Goal: Book appointment/travel/reservation

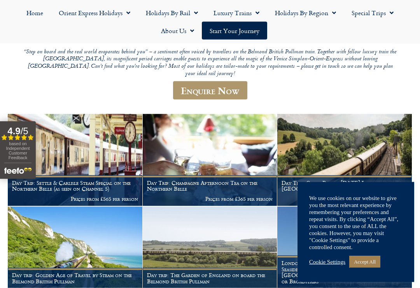
click at [373, 267] on link "Accept All" at bounding box center [364, 261] width 31 height 12
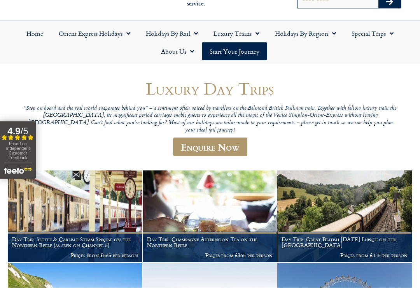
scroll to position [45, 0]
click at [352, 216] on img at bounding box center [344, 216] width 134 height 92
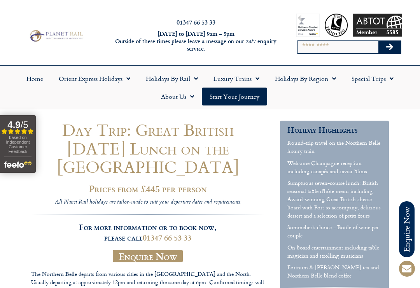
click at [96, 74] on link "Orient Express Holidays" at bounding box center [94, 79] width 87 height 18
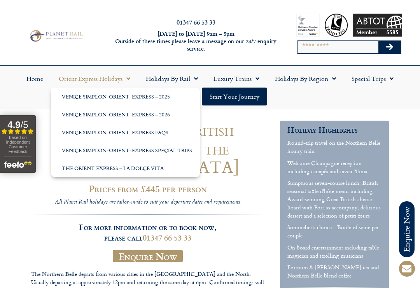
click at [159, 111] on link "Venice Simplon-Orient-Express – 2026" at bounding box center [125, 114] width 149 height 18
click at [178, 114] on link "Venice Simplon-Orient-Express – 2026" at bounding box center [125, 114] width 149 height 18
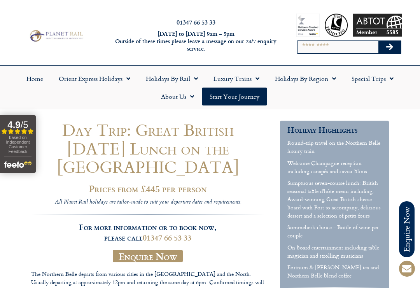
click at [101, 77] on link "Orient Express Holidays" at bounding box center [94, 79] width 87 height 18
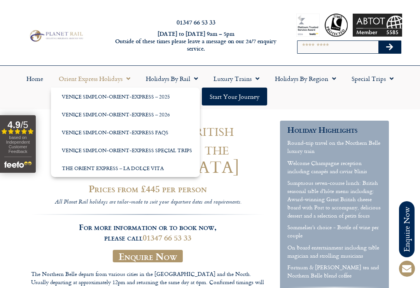
click at [106, 76] on link "Orient Express Holidays" at bounding box center [94, 79] width 87 height 18
